Goal: Understand process/instructions

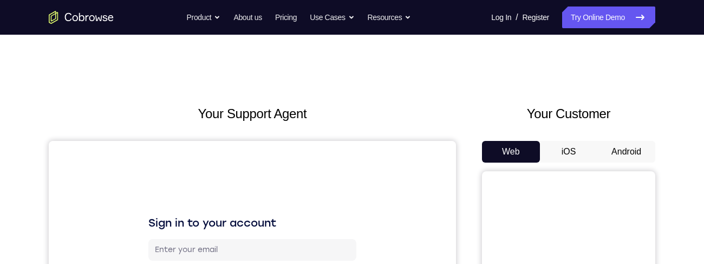
click at [628, 150] on button "Android" at bounding box center [626, 152] width 58 height 22
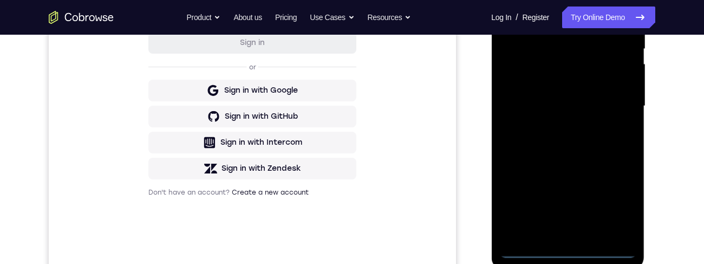
scroll to position [279, 0]
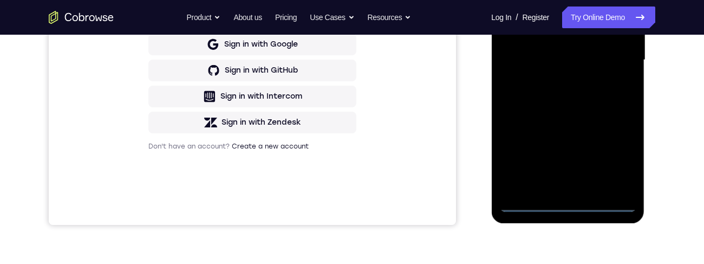
click at [562, 205] on div at bounding box center [567, 59] width 136 height 303
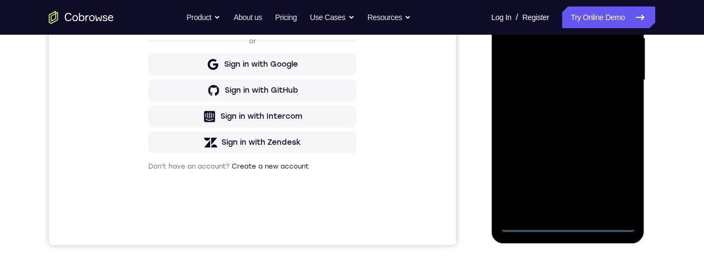
click at [618, 179] on div at bounding box center [567, 80] width 136 height 303
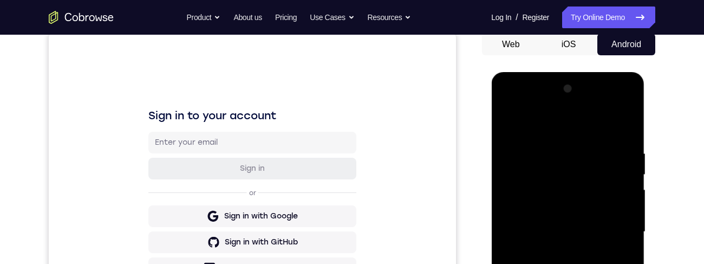
scroll to position [99, 0]
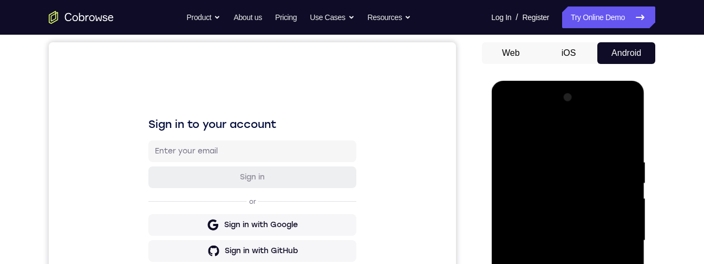
click at [536, 135] on div at bounding box center [567, 240] width 136 height 303
click at [616, 235] on div at bounding box center [567, 240] width 136 height 303
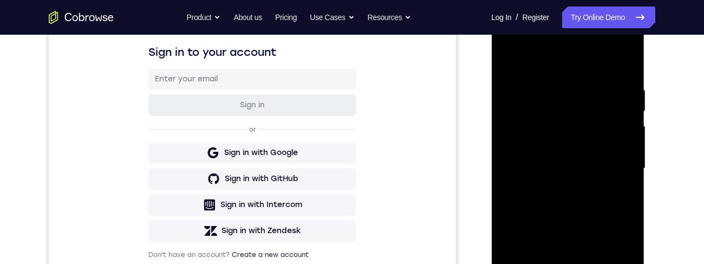
scroll to position [215, 0]
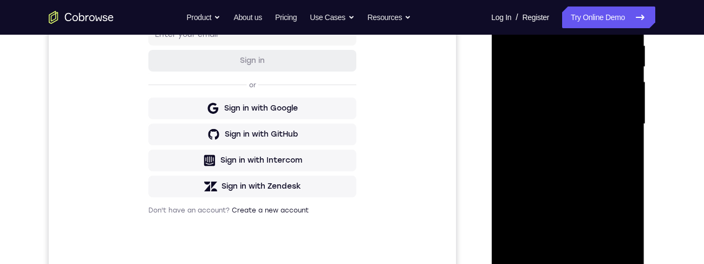
click at [557, 253] on div at bounding box center [567, 123] width 136 height 303
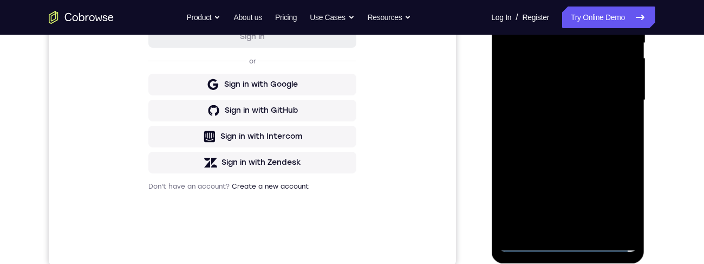
scroll to position [206, 0]
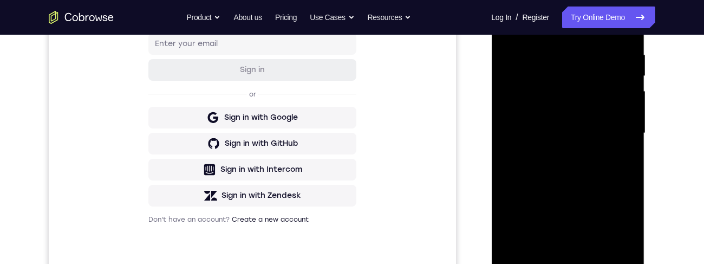
click at [575, 127] on div at bounding box center [567, 133] width 136 height 303
click at [570, 113] on div at bounding box center [567, 133] width 136 height 303
click at [574, 135] on div at bounding box center [567, 133] width 136 height 303
click at [573, 174] on div at bounding box center [567, 133] width 136 height 303
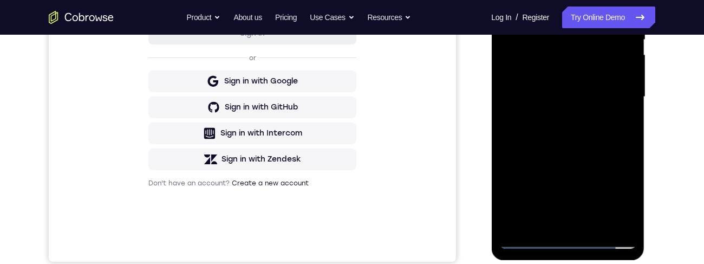
scroll to position [224, 0]
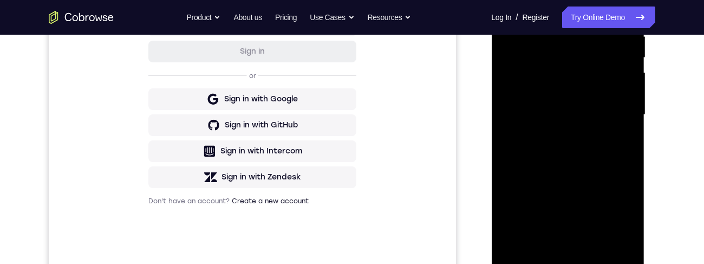
click at [578, 158] on div at bounding box center [567, 114] width 136 height 303
click at [597, 245] on div at bounding box center [567, 114] width 136 height 303
click at [573, 173] on div at bounding box center [567, 114] width 136 height 303
click at [578, 155] on div at bounding box center [567, 114] width 136 height 303
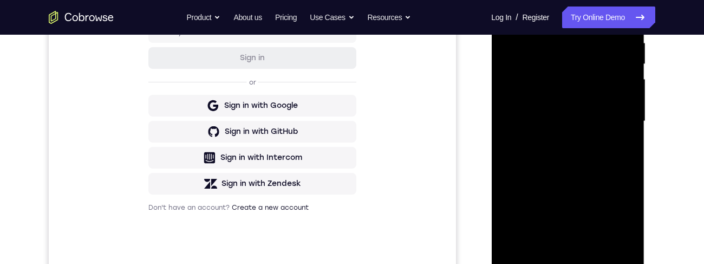
scroll to position [219, 0]
click at [621, 147] on div at bounding box center [567, 120] width 136 height 303
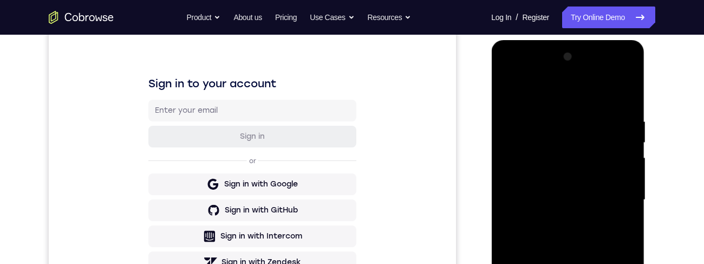
scroll to position [123, 0]
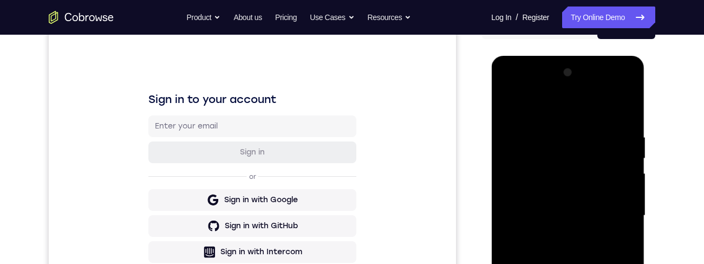
click at [512, 110] on div at bounding box center [567, 215] width 136 height 303
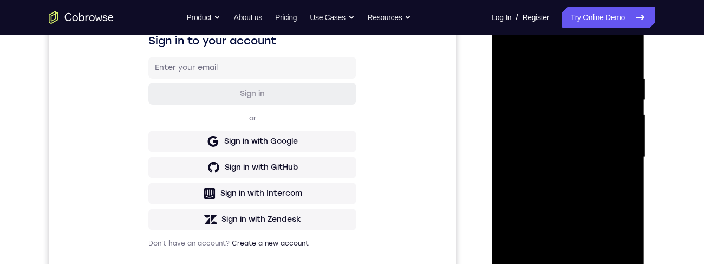
scroll to position [184, 0]
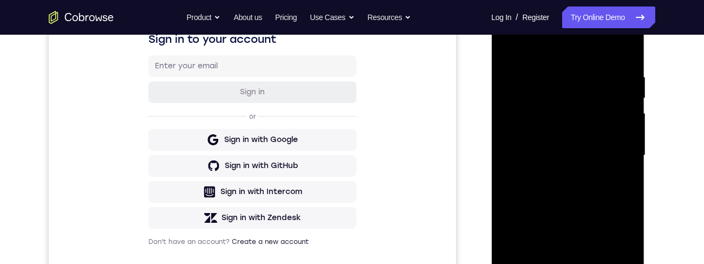
click at [573, 171] on div at bounding box center [567, 155] width 136 height 303
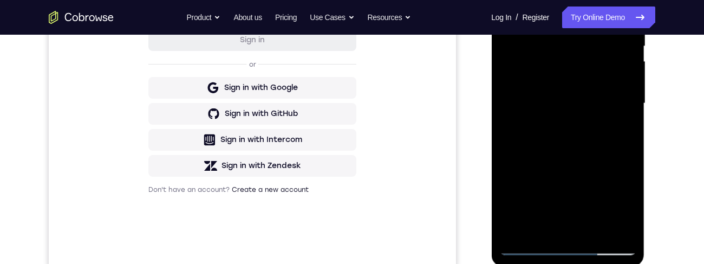
scroll to position [236, 0]
click at [621, 132] on div at bounding box center [567, 102] width 136 height 303
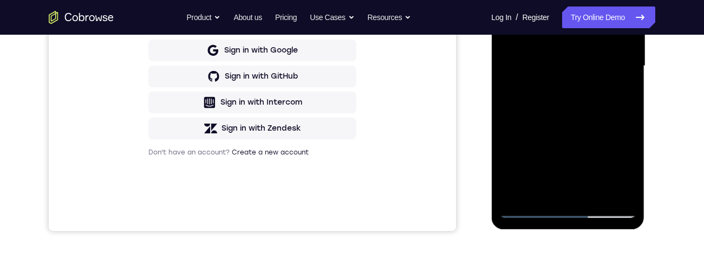
scroll to position [165, 0]
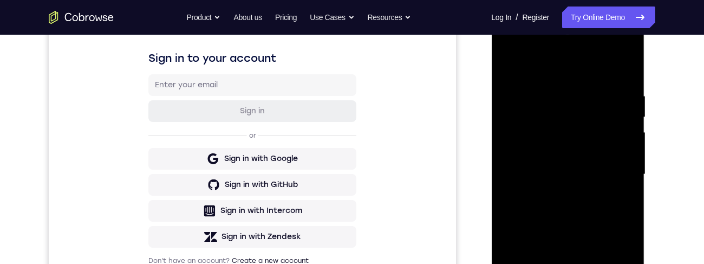
click at [505, 71] on div at bounding box center [567, 174] width 136 height 303
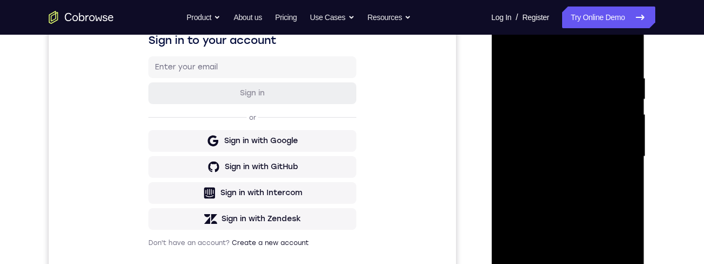
scroll to position [146, 0]
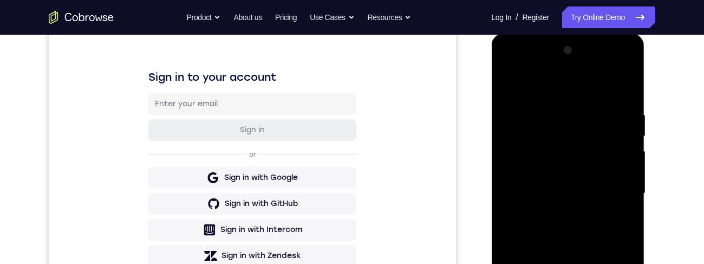
click at [513, 82] on div at bounding box center [567, 193] width 136 height 303
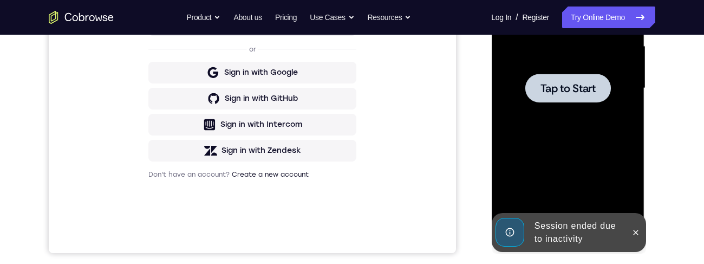
scroll to position [250, 0]
